Goal: Task Accomplishment & Management: Manage account settings

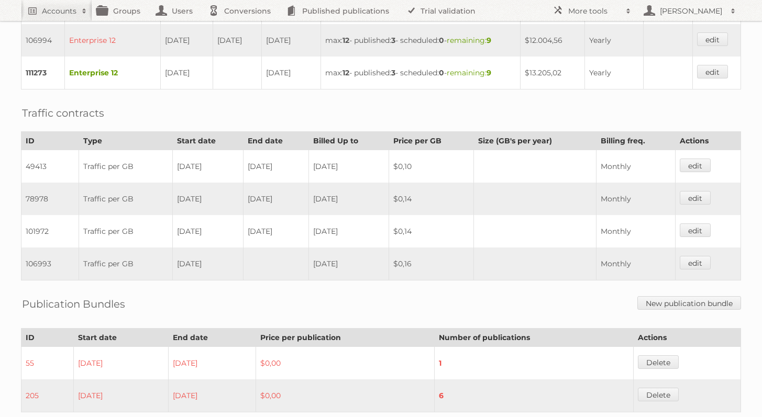
scroll to position [586, 0]
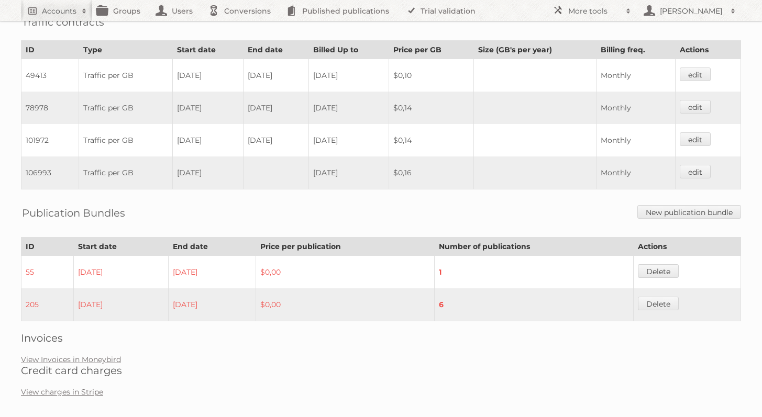
click at [108, 355] on link "View Invoices in Moneybird" at bounding box center [71, 359] width 100 height 9
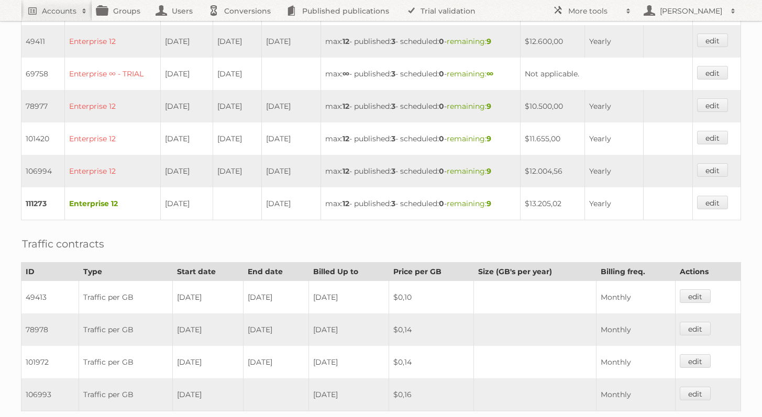
scroll to position [350, 0]
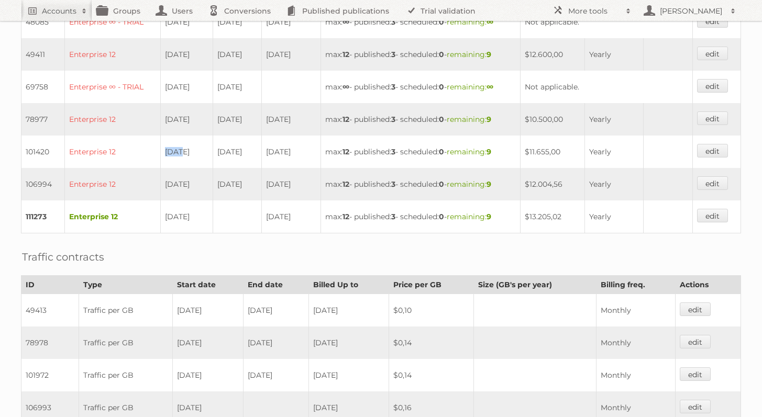
drag, startPoint x: 173, startPoint y: 142, endPoint x: 201, endPoint y: 140, distance: 27.8
click at [201, 140] on td "18-01-2023" at bounding box center [187, 152] width 52 height 32
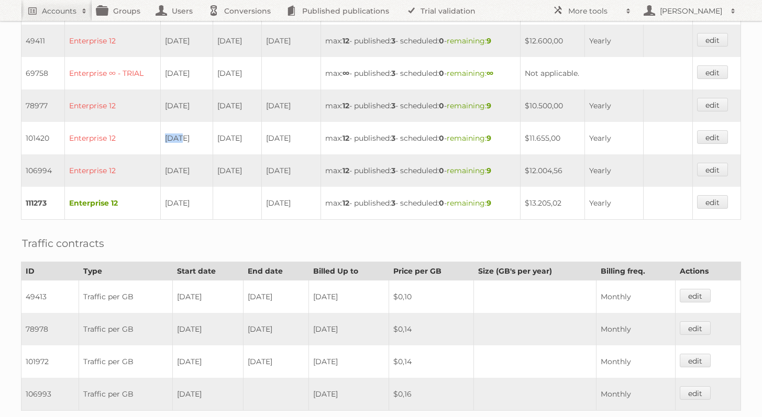
scroll to position [0, 0]
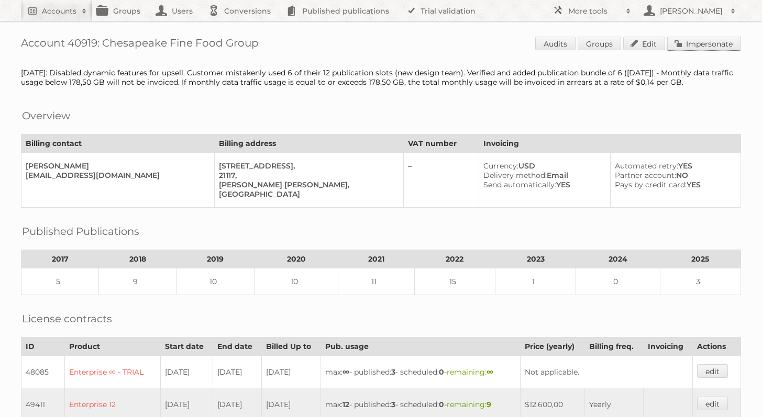
click at [719, 43] on link "Impersonate" at bounding box center [704, 44] width 74 height 14
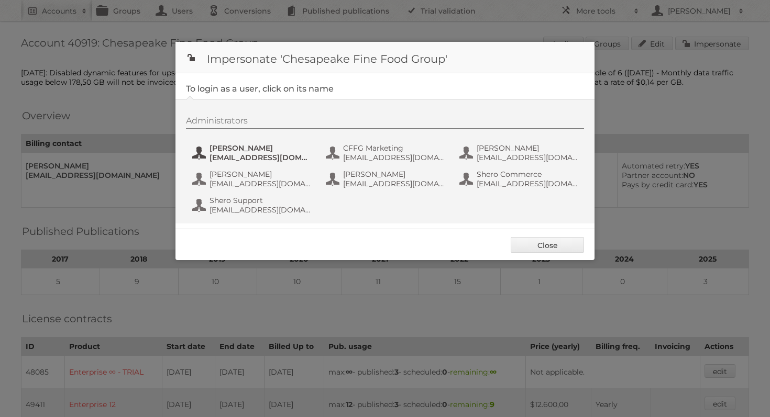
click at [232, 149] on span "Brianne Padilla" at bounding box center [261, 148] width 102 height 9
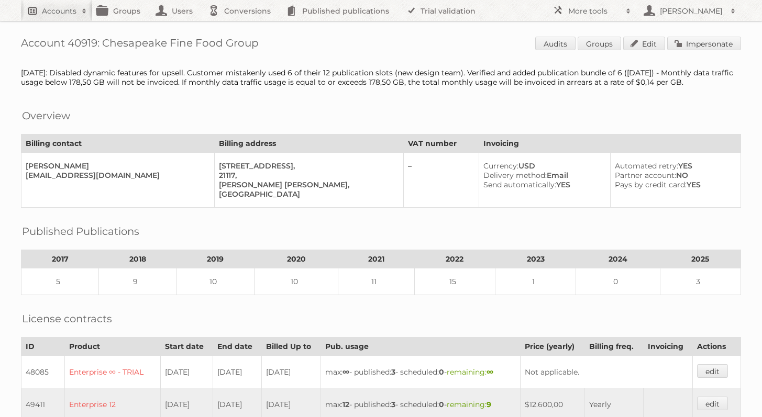
click at [55, 19] on link "Accounts" at bounding box center [56, 10] width 71 height 21
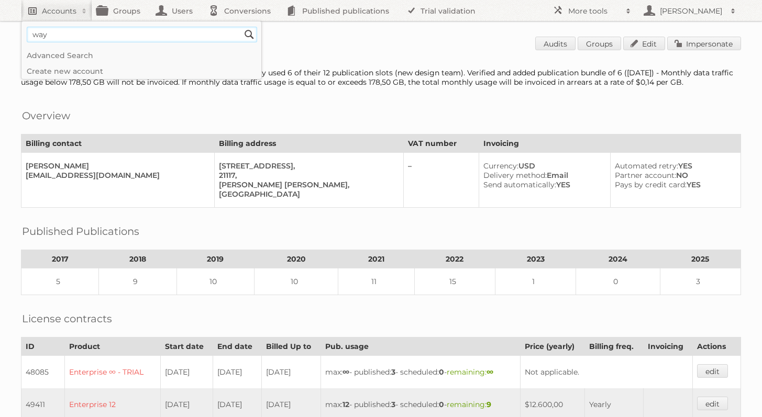
type input"] "wayfair"
click at [241, 27] on input "Search" at bounding box center [249, 35] width 16 height 16
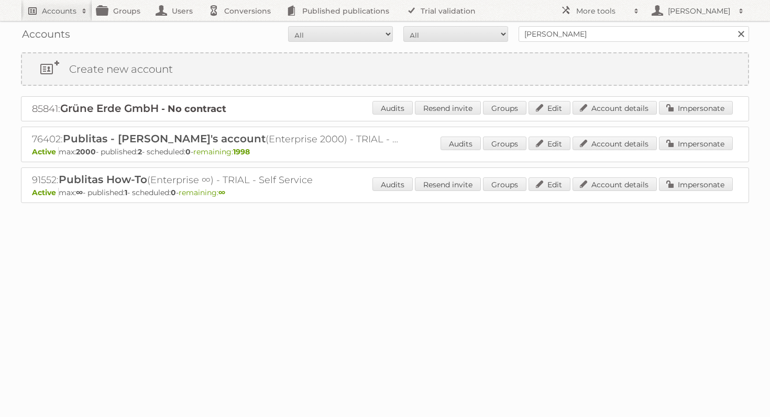
click at [64, 8] on h2 "Accounts" at bounding box center [59, 11] width 35 height 10
click at [64, 15] on h2 "Accounts" at bounding box center [59, 11] width 35 height 10
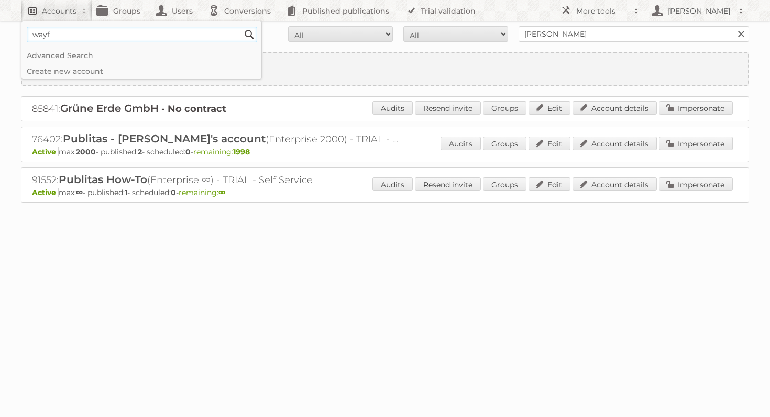
type input"] "wayfair"
click at [241, 27] on input "Search" at bounding box center [249, 35] width 16 height 16
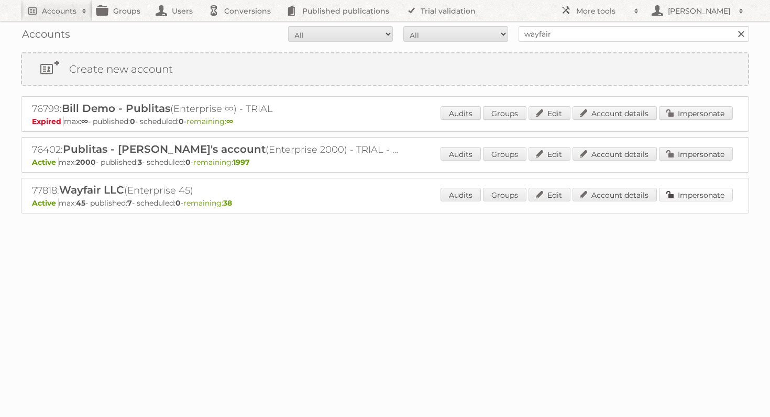
click at [724, 192] on link "Impersonate" at bounding box center [696, 195] width 74 height 14
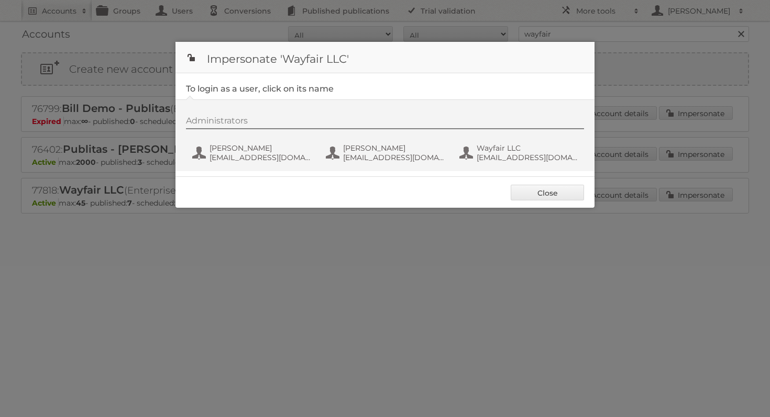
click at [240, 138] on div "Administrators Ann-Marie Tang atang1@wayfair.com Emma Woloshen ewoloshen@wayfai…" at bounding box center [390, 141] width 409 height 50
click at [238, 148] on span "Ann-Marie Tang" at bounding box center [261, 148] width 102 height 9
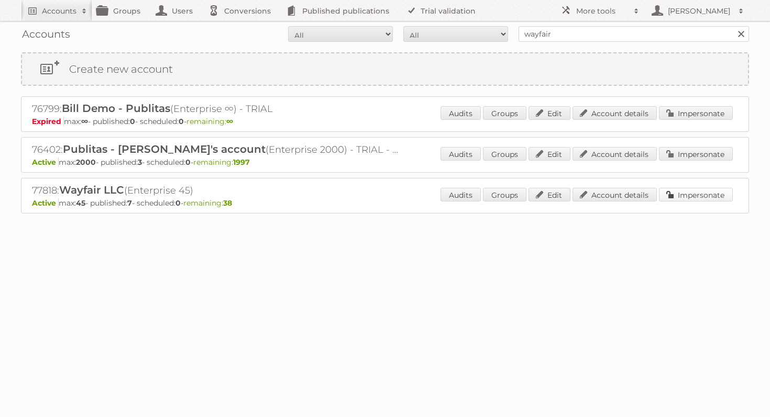
click at [694, 190] on link "Impersonate" at bounding box center [696, 195] width 74 height 14
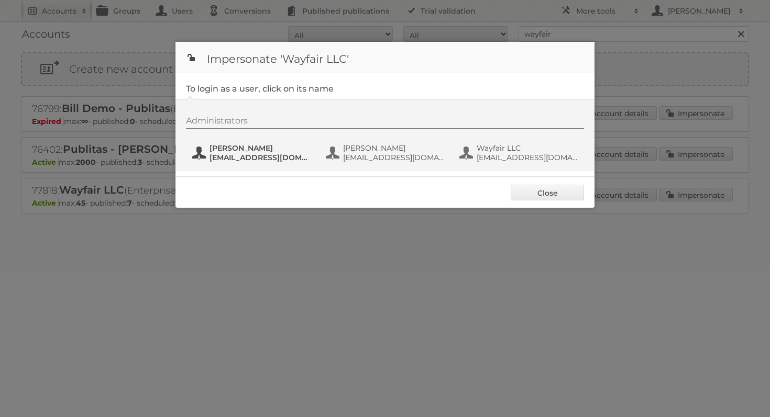
click at [208, 160] on button "Ann-Marie Tang atang1@wayfair.com" at bounding box center [252, 152] width 123 height 21
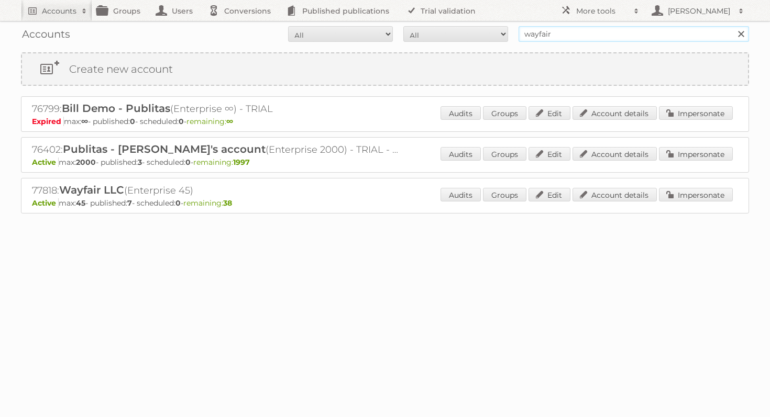
click at [543, 28] on input "wayfair" at bounding box center [634, 34] width 230 height 16
type input "agnieszka test"
click at [733, 26] on input "Search" at bounding box center [741, 34] width 16 height 16
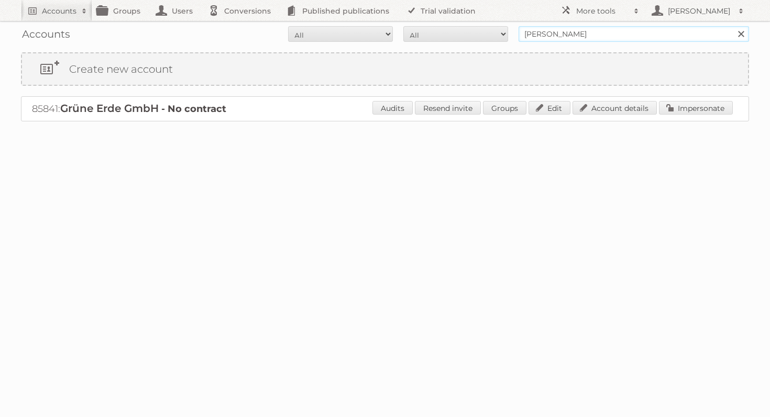
click at [567, 34] on input "[PERSON_NAME]" at bounding box center [634, 34] width 230 height 16
type input "[PERSON_NAME]"
click at [733, 26] on input "Search" at bounding box center [741, 34] width 16 height 16
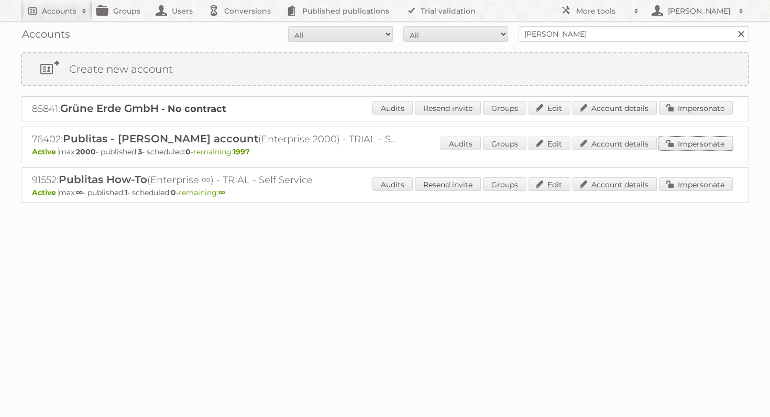
click at [703, 137] on link "Impersonate" at bounding box center [696, 144] width 74 height 14
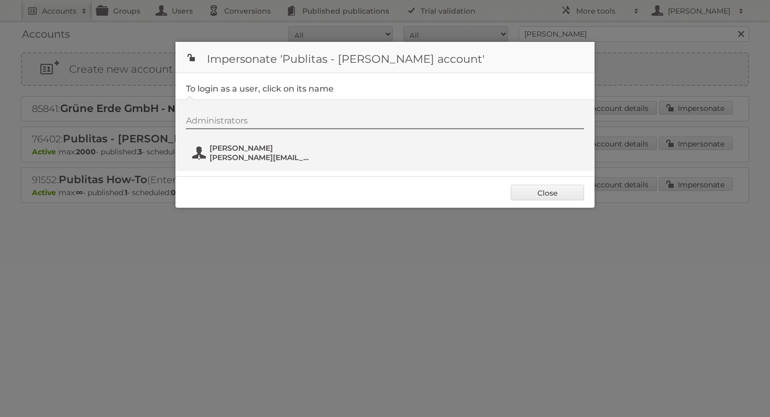
click at [290, 149] on span "[PERSON_NAME]" at bounding box center [261, 148] width 102 height 9
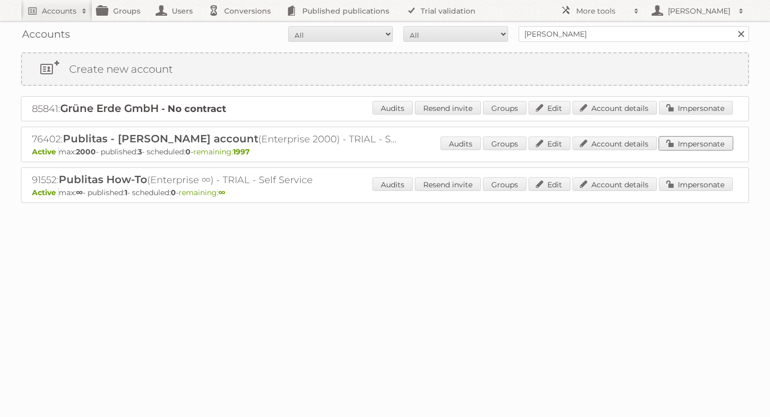
click at [707, 146] on link "Impersonate" at bounding box center [696, 144] width 74 height 14
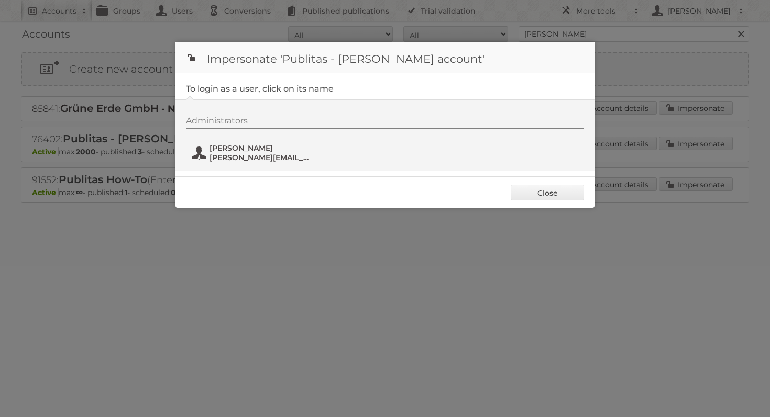
click at [293, 157] on span "agnieszka@publitas.com" at bounding box center [261, 157] width 102 height 9
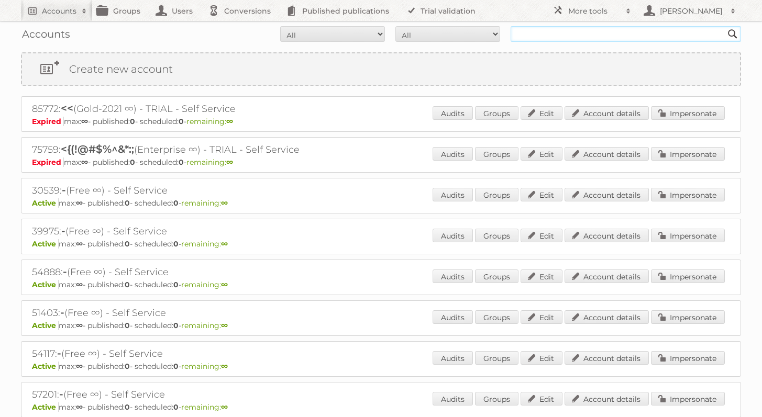
click at [558, 31] on input "text" at bounding box center [626, 34] width 230 height 16
type input "wayfair"
click at [725, 26] on input "Search" at bounding box center [733, 34] width 16 height 16
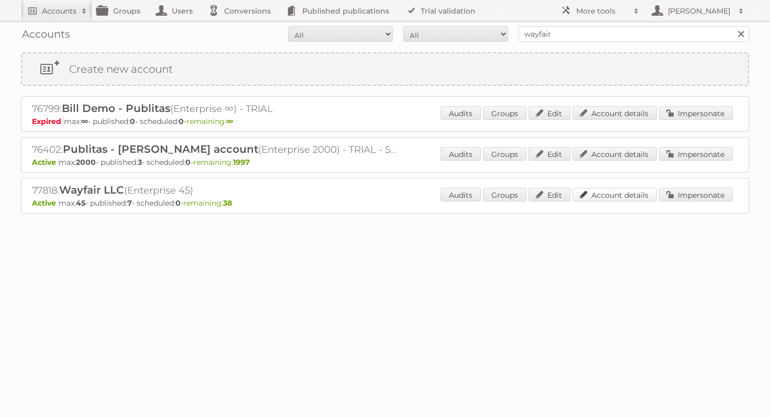
click at [620, 193] on link "Account details" at bounding box center [615, 195] width 84 height 14
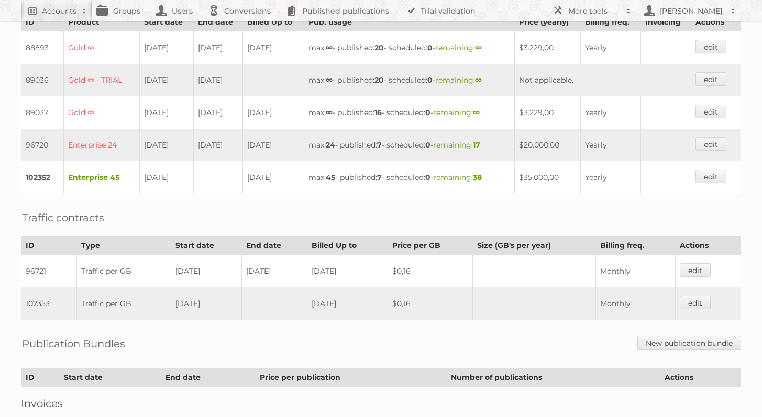
scroll to position [292, 0]
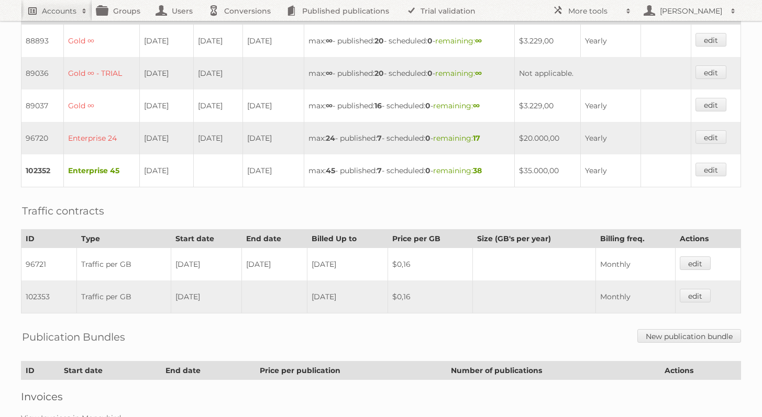
click at [63, 8] on h2 "Accounts" at bounding box center [59, 11] width 35 height 10
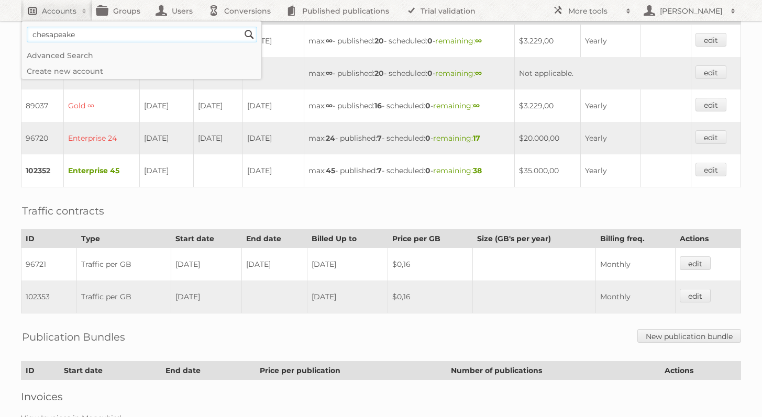
type input"] "chesapeake"
click at [241, 27] on input "Search" at bounding box center [249, 35] width 16 height 16
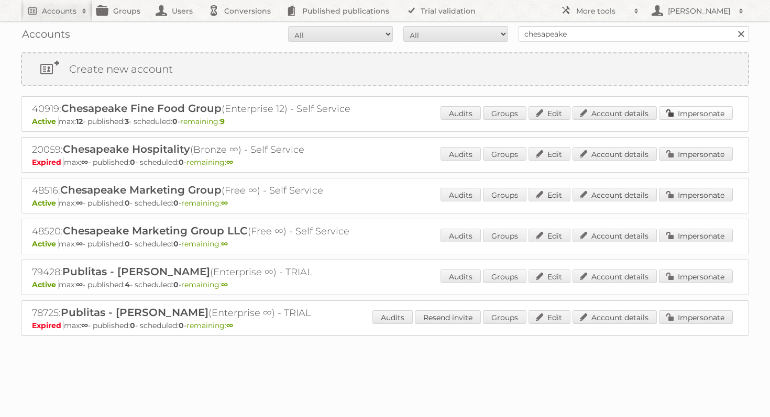
click at [716, 111] on link "Impersonate" at bounding box center [696, 113] width 74 height 14
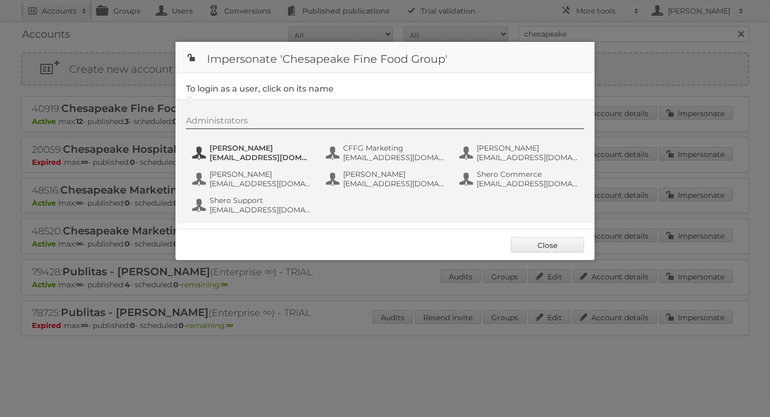
click at [282, 146] on span "[PERSON_NAME]" at bounding box center [261, 148] width 102 height 9
